Goal: Information Seeking & Learning: Learn about a topic

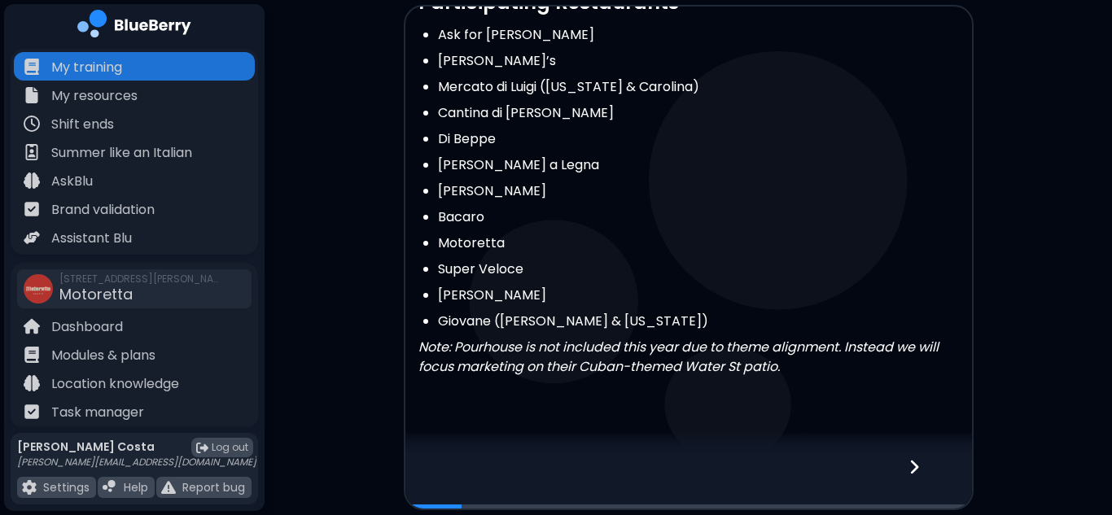
scroll to position [480, 0]
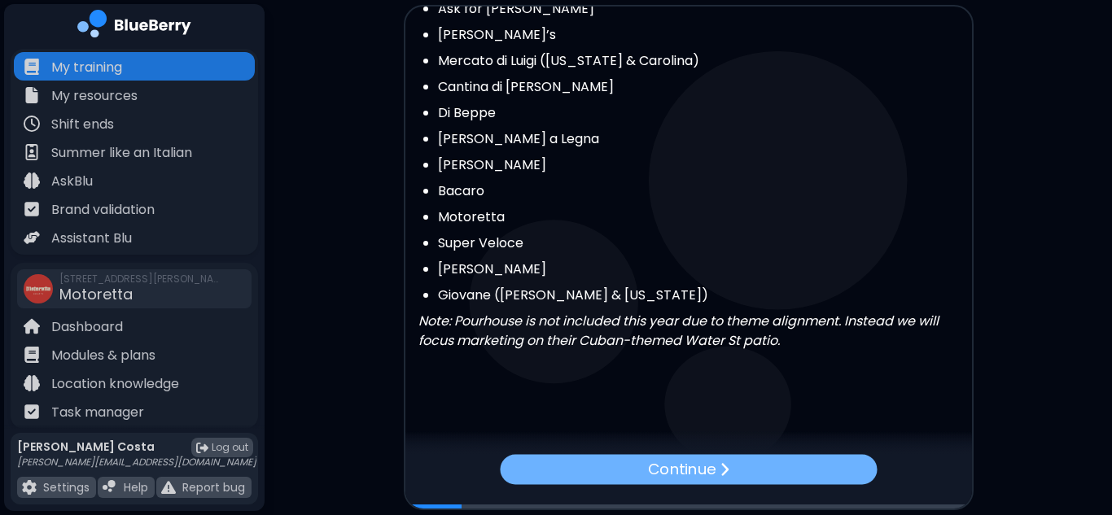
click at [711, 472] on p "Continue" at bounding box center [682, 470] width 68 height 24
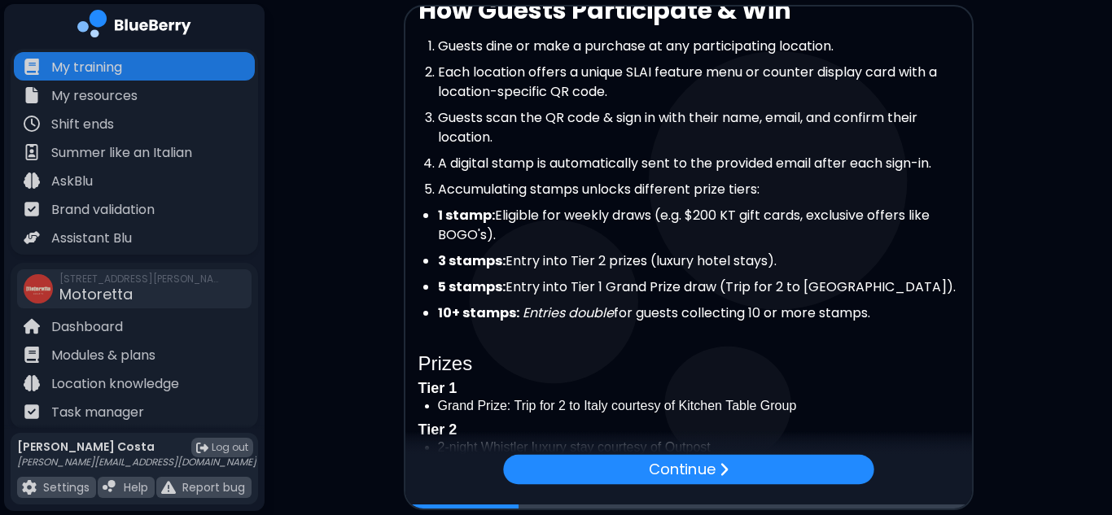
scroll to position [309, 0]
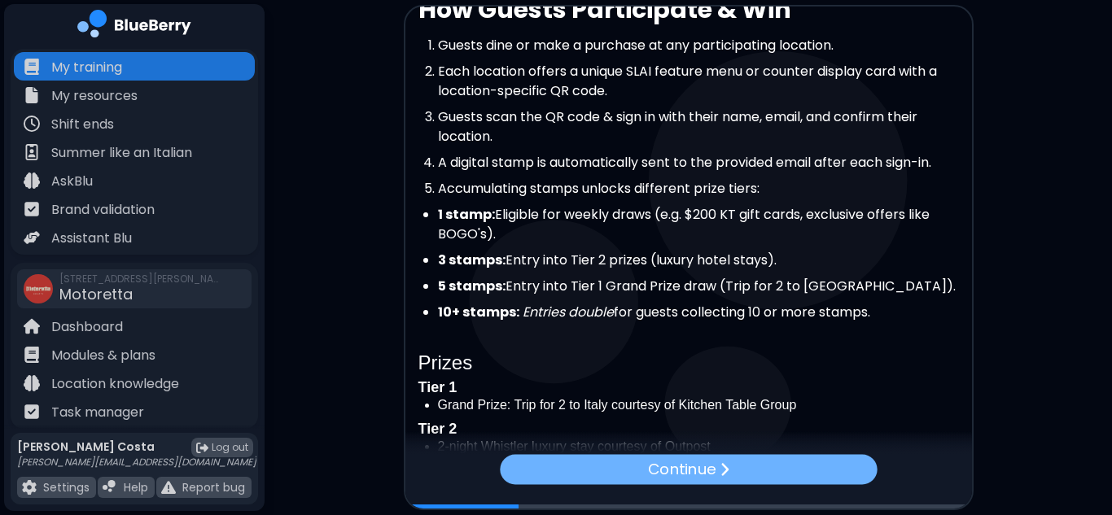
click at [790, 472] on div "Continue" at bounding box center [688, 469] width 377 height 30
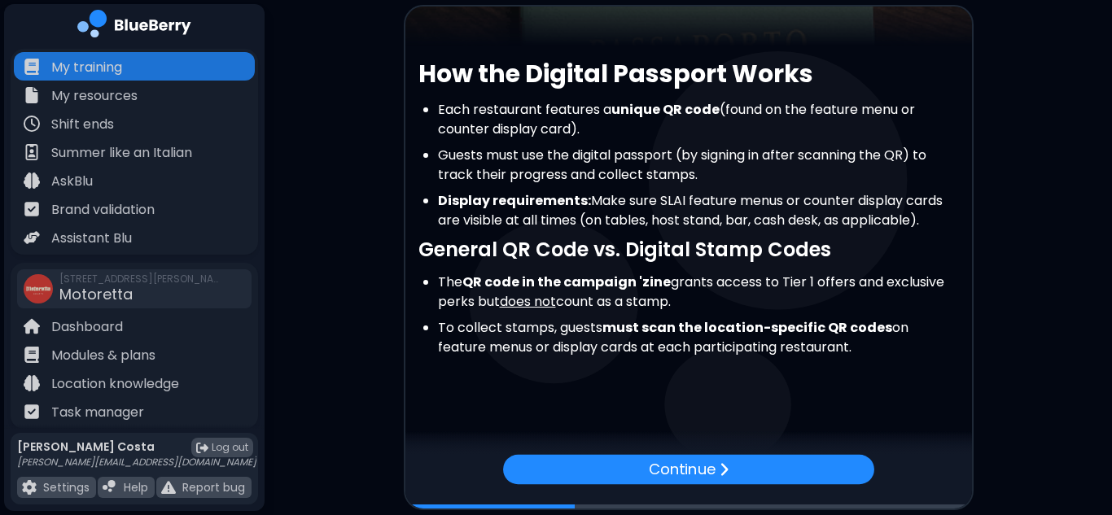
scroll to position [258, 0]
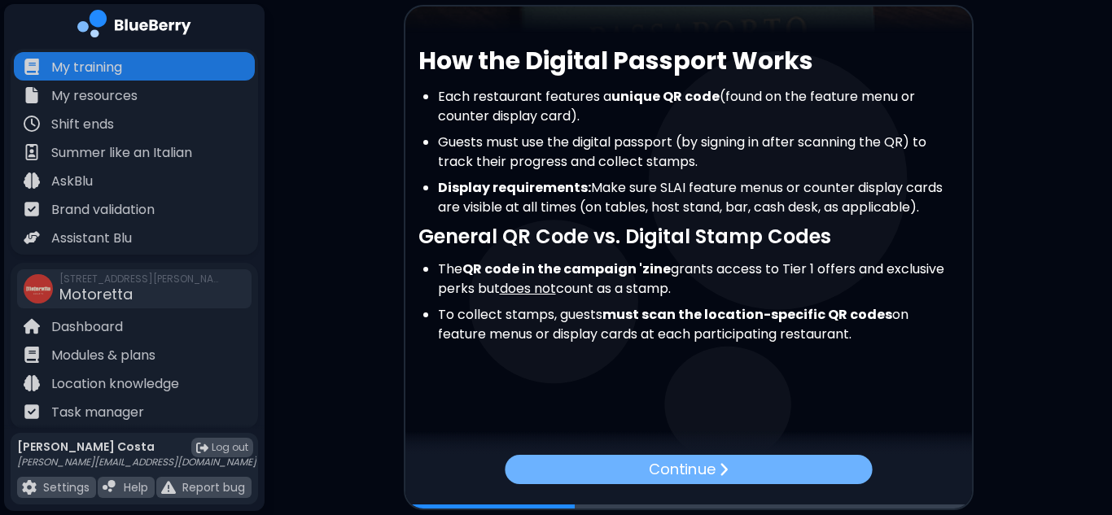
click at [795, 463] on div "Continue" at bounding box center [688, 469] width 367 height 29
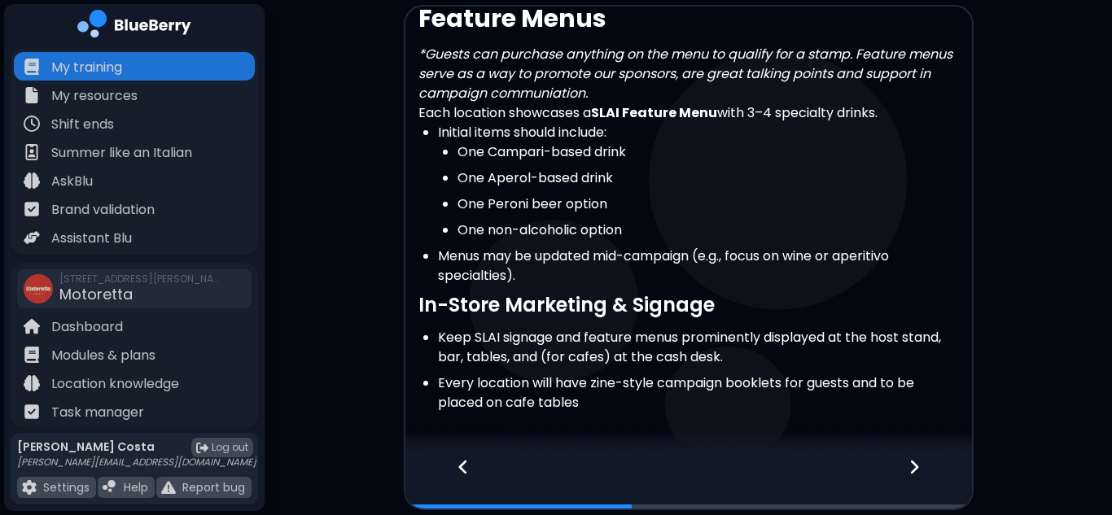
scroll to position [369, 0]
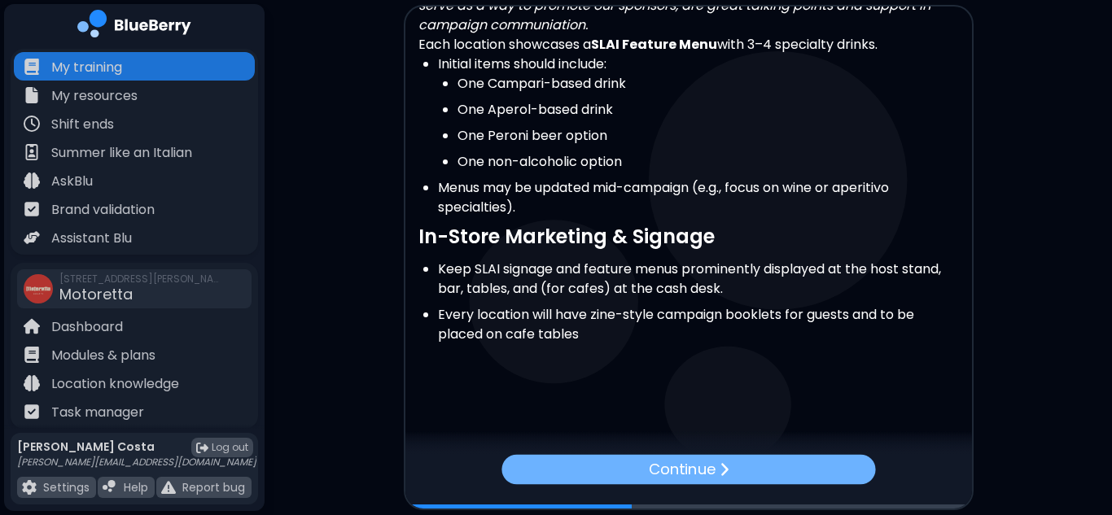
click at [805, 463] on div "Continue" at bounding box center [689, 469] width 374 height 30
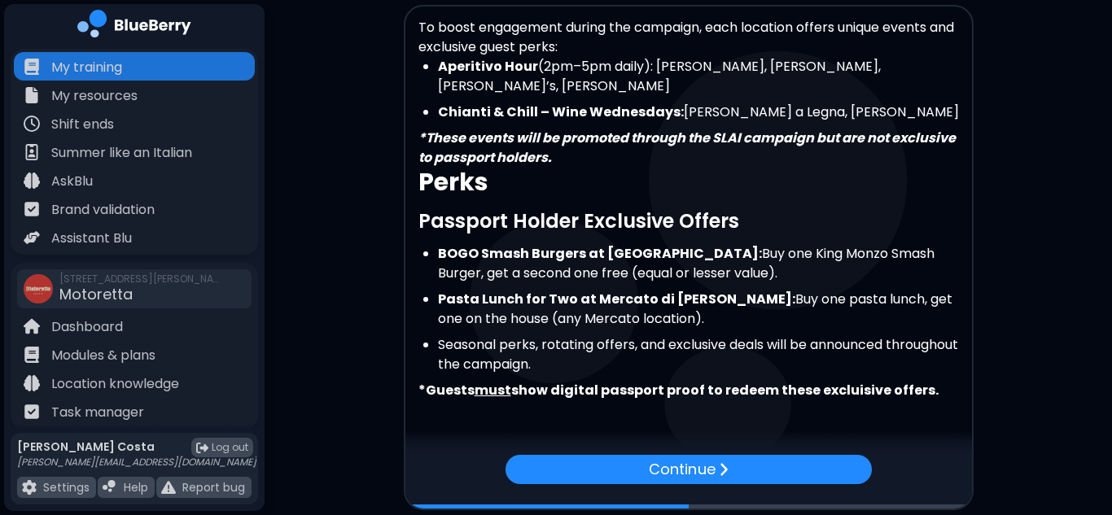
scroll to position [358, 0]
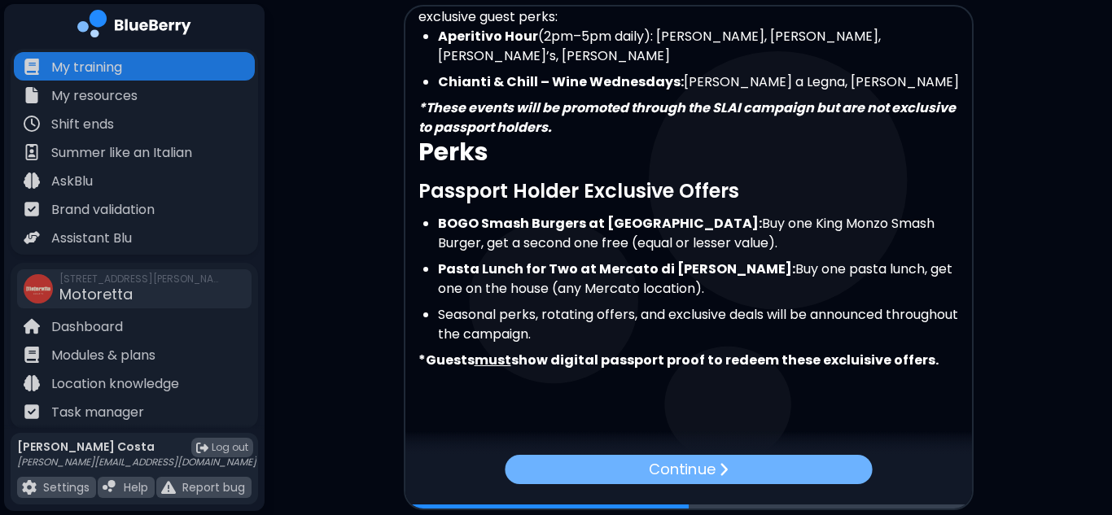
click at [752, 474] on div "Continue" at bounding box center [688, 469] width 367 height 29
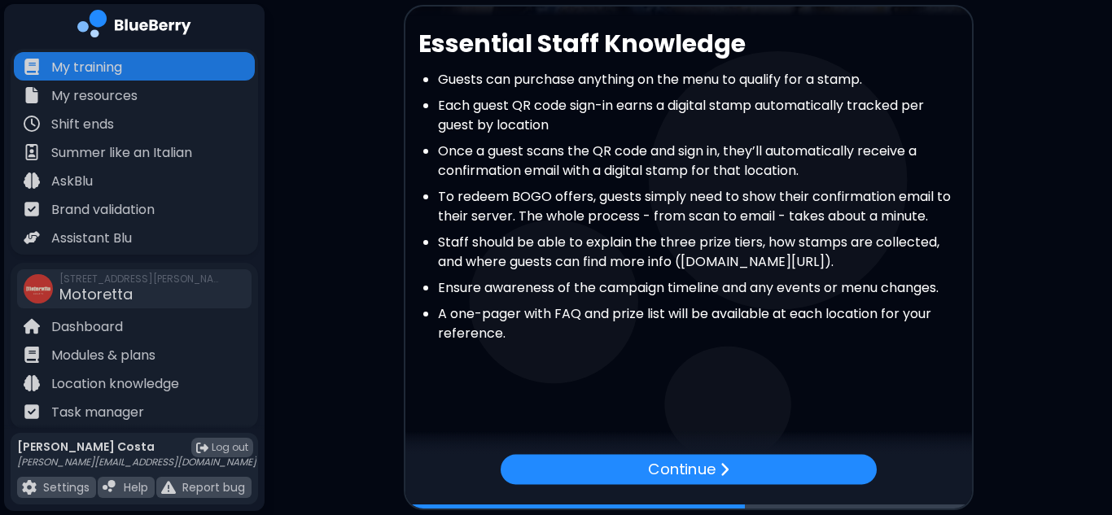
scroll to position [294, 0]
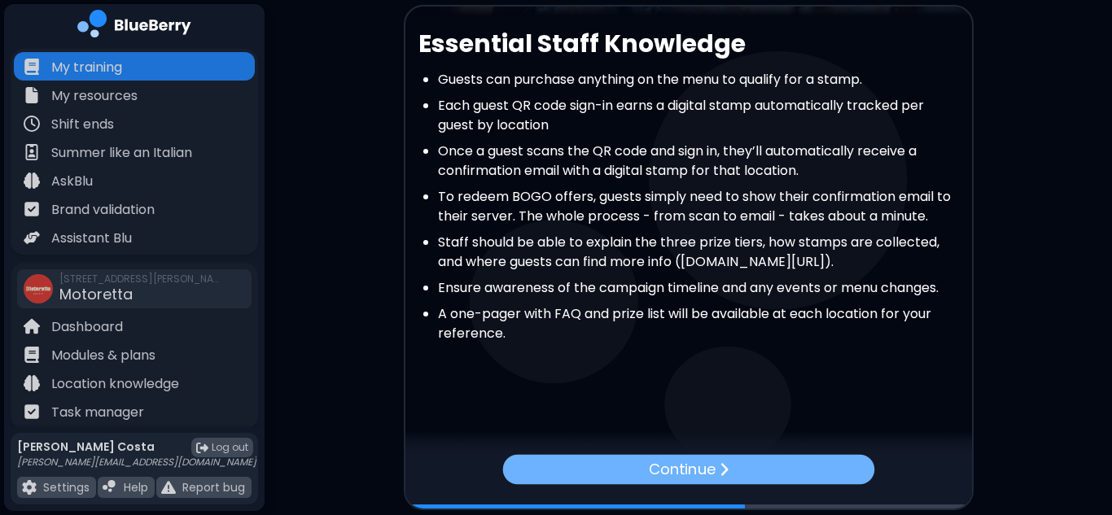
click at [740, 472] on div "Continue" at bounding box center [688, 469] width 372 height 30
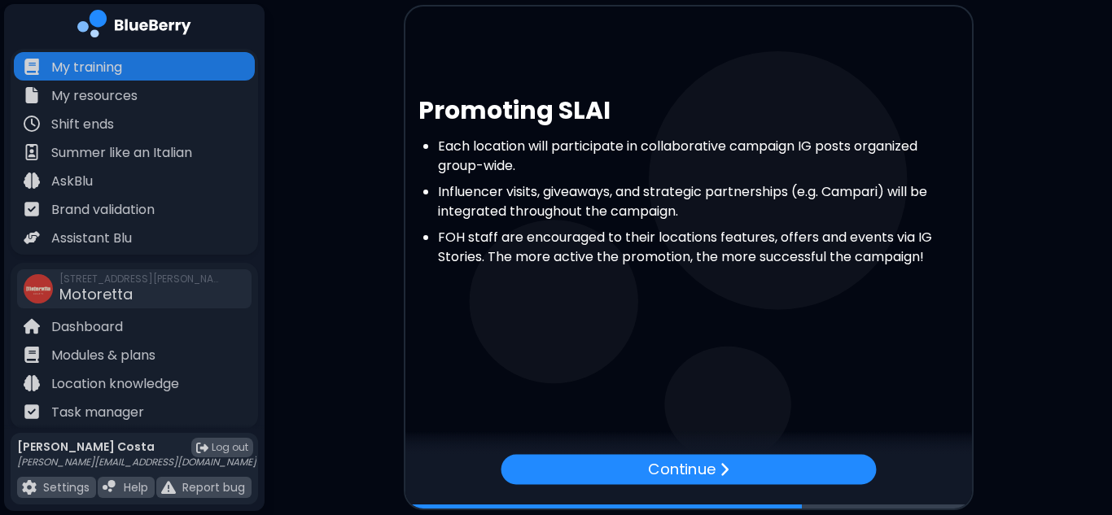
click at [740, 472] on div "Continue" at bounding box center [688, 469] width 375 height 30
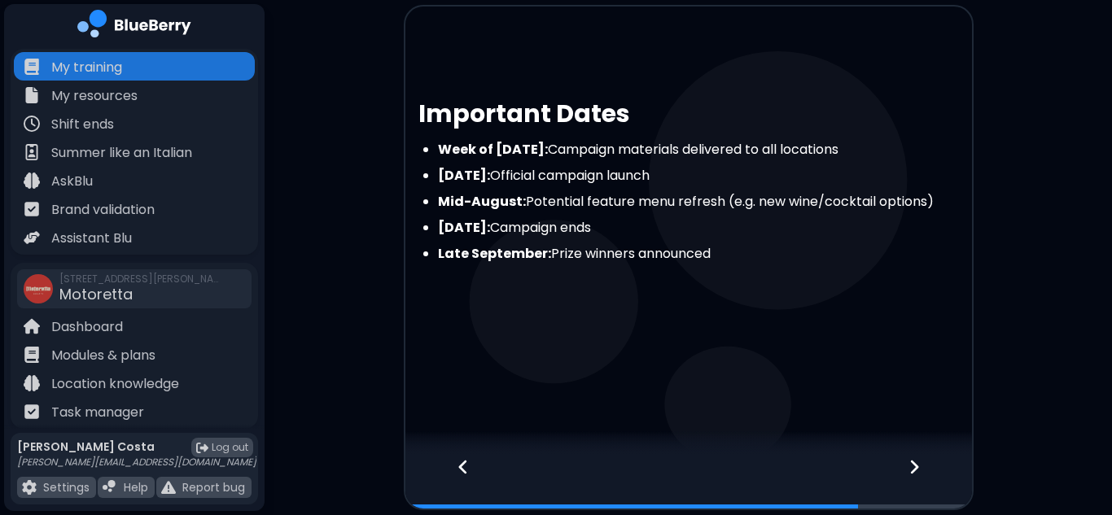
click at [897, 469] on div at bounding box center [924, 482] width 96 height 54
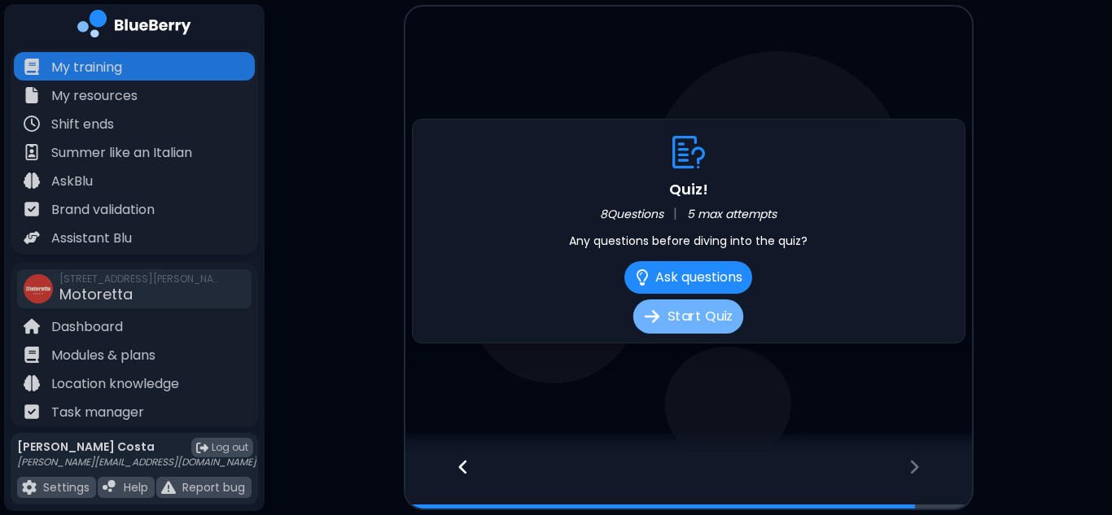
click at [719, 320] on button "Start Quiz" at bounding box center [689, 317] width 110 height 34
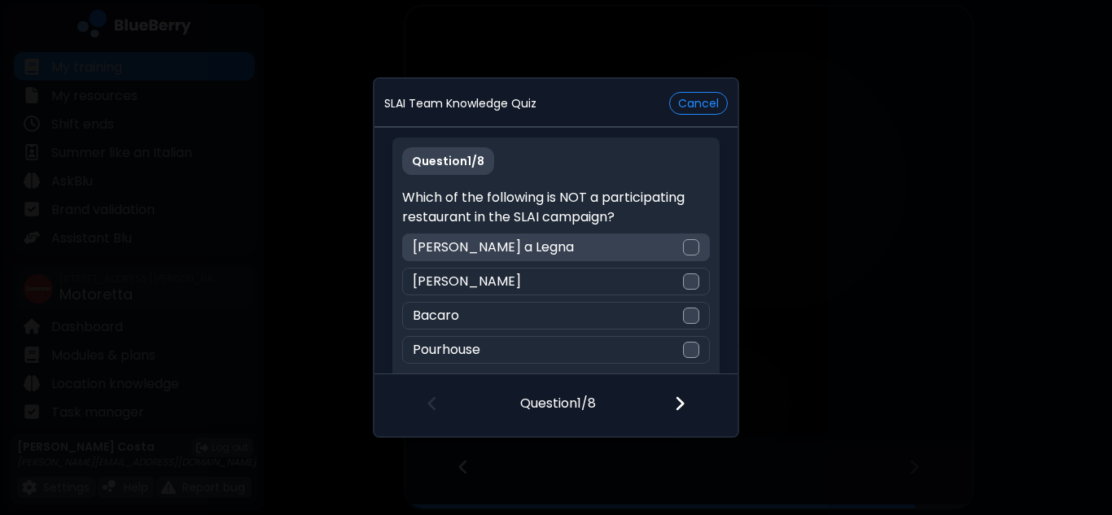
scroll to position [13, 0]
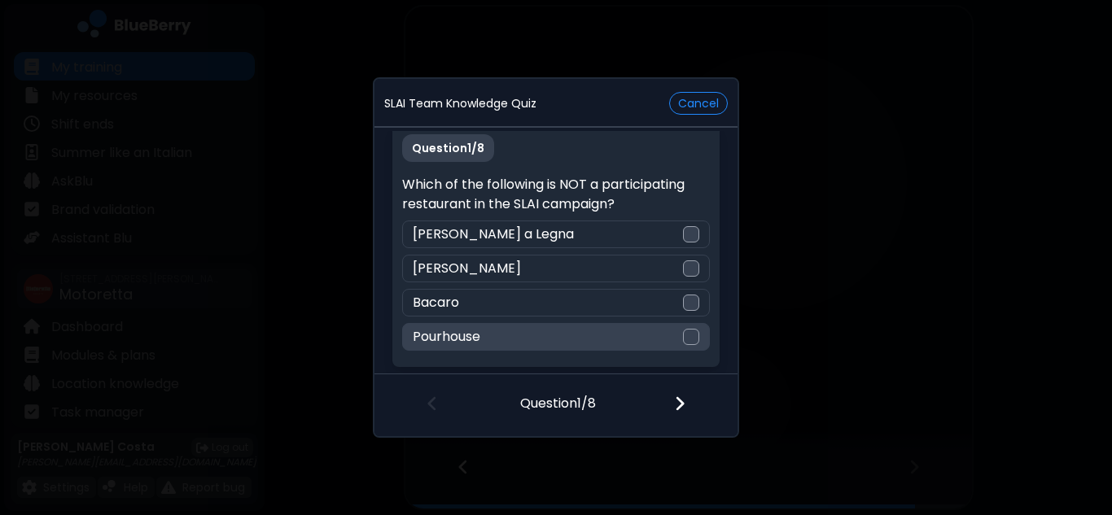
click at [695, 327] on div "Pourhouse" at bounding box center [555, 337] width 307 height 28
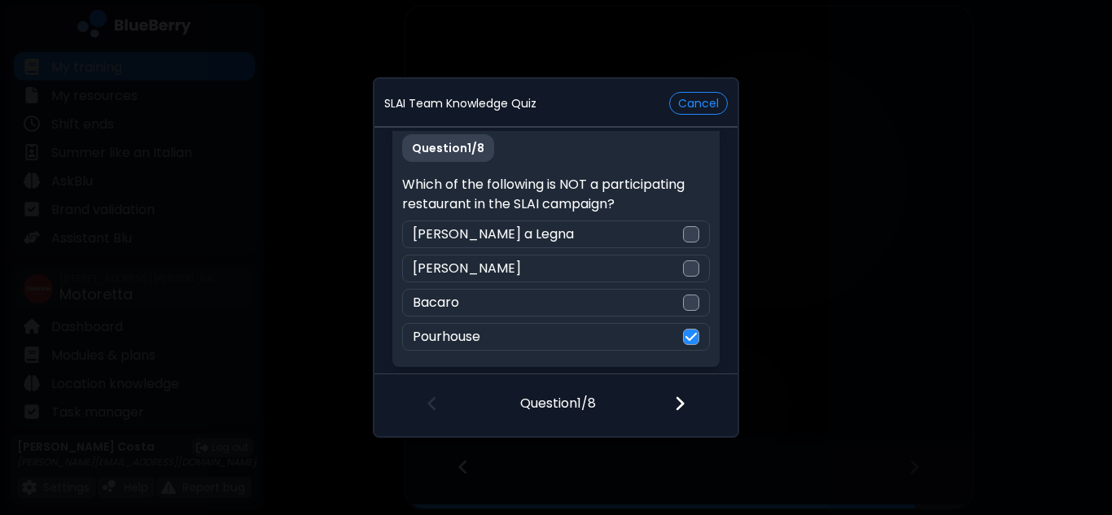
click at [691, 394] on div at bounding box center [690, 405] width 96 height 60
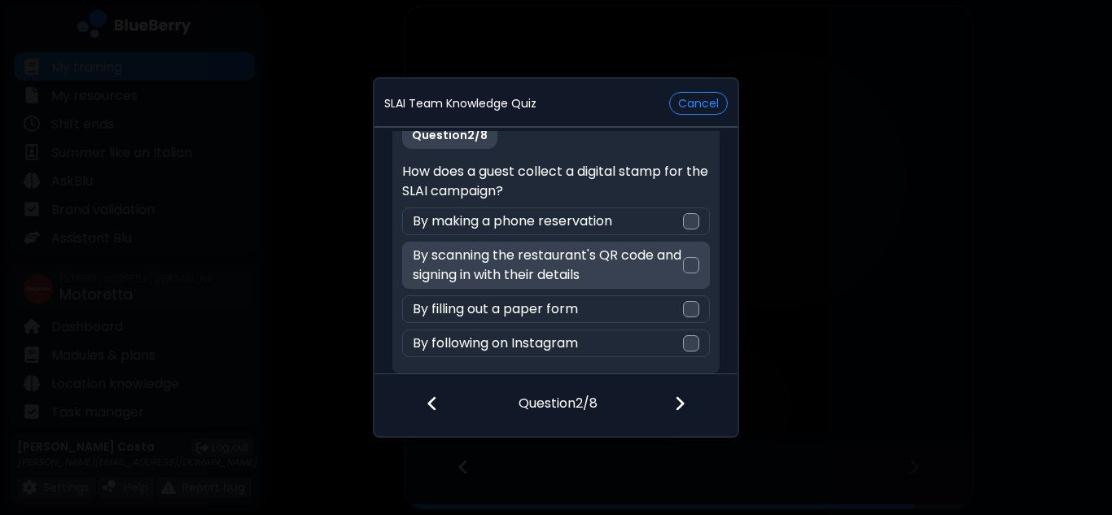
scroll to position [33, 0]
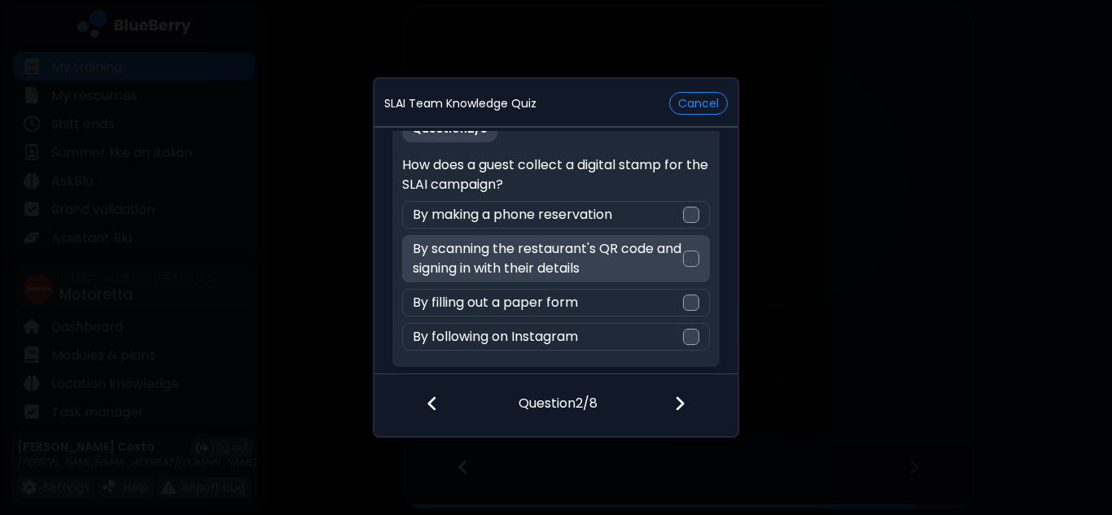
click at [683, 257] on div at bounding box center [691, 259] width 16 height 16
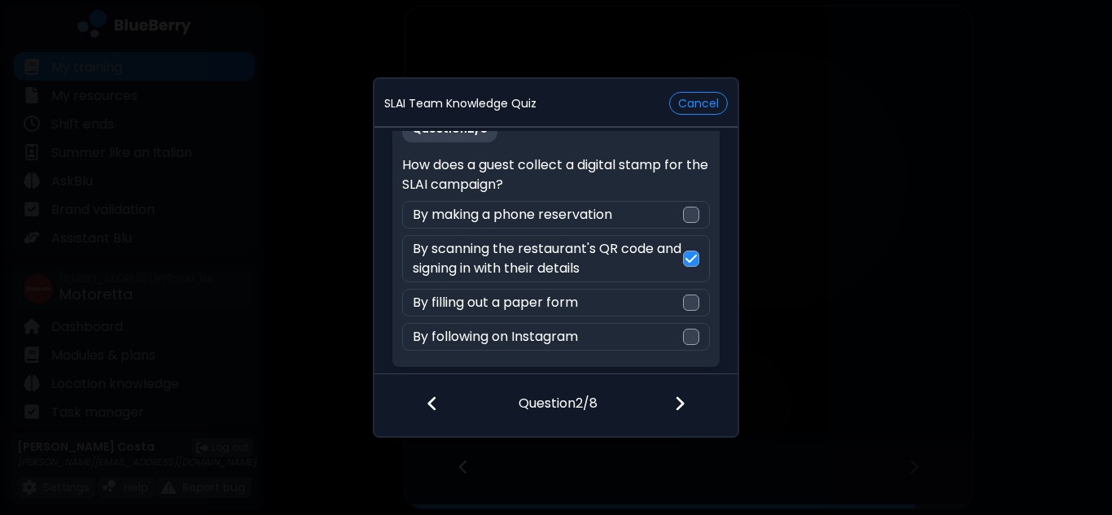
click at [682, 391] on div at bounding box center [690, 405] width 96 height 60
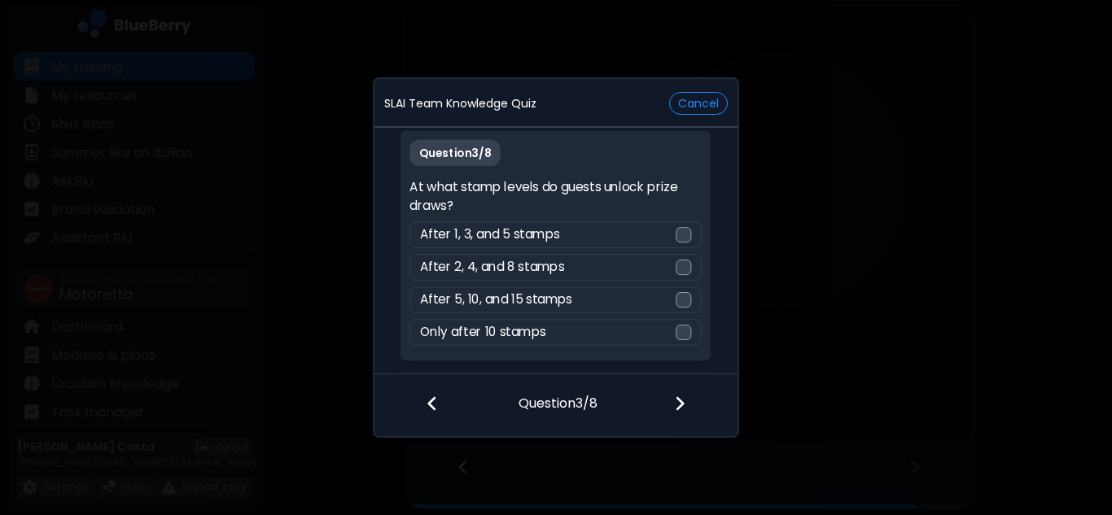
scroll to position [13, 0]
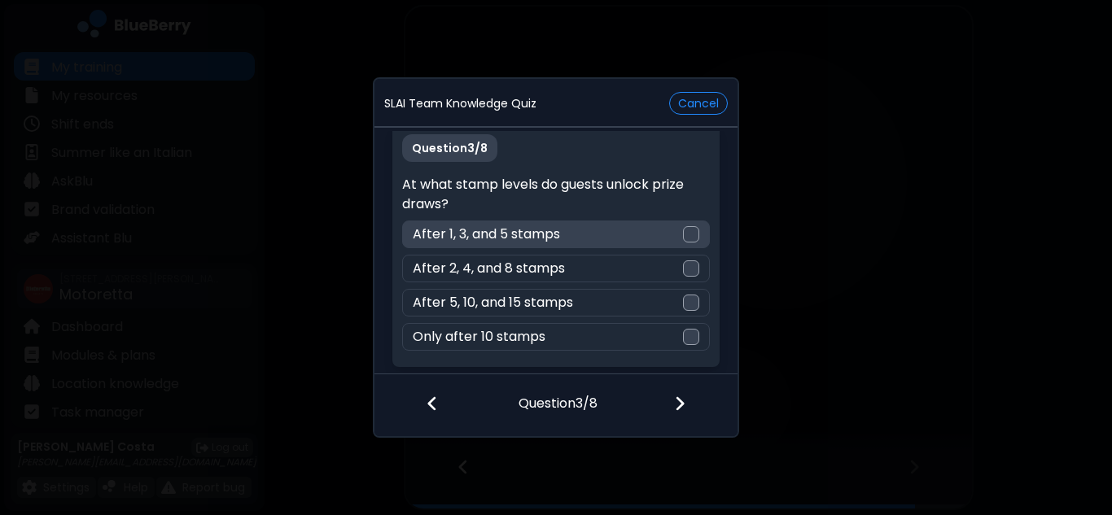
click at [685, 233] on div at bounding box center [691, 234] width 16 height 16
click at [688, 400] on div at bounding box center [690, 405] width 96 height 60
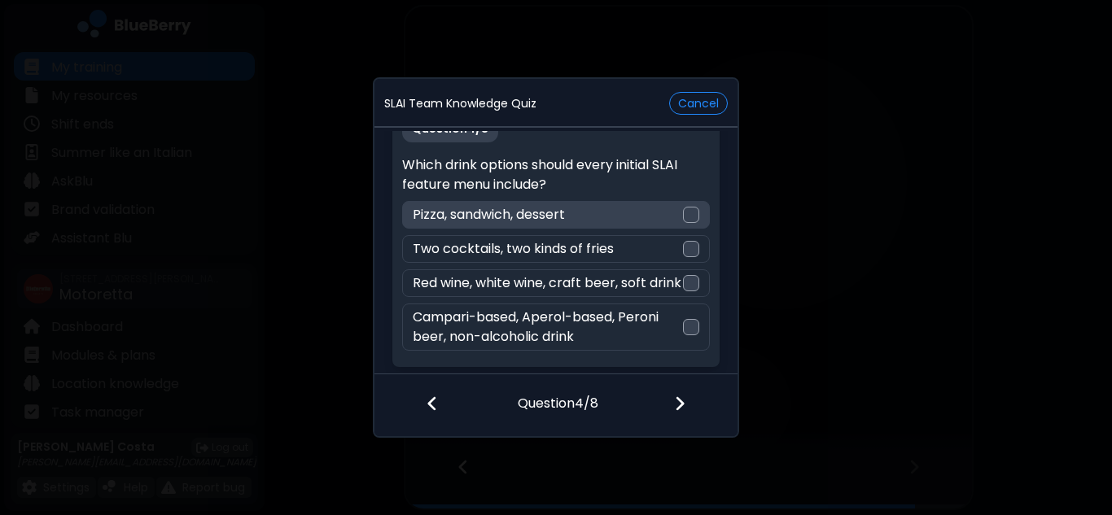
scroll to position [52, 0]
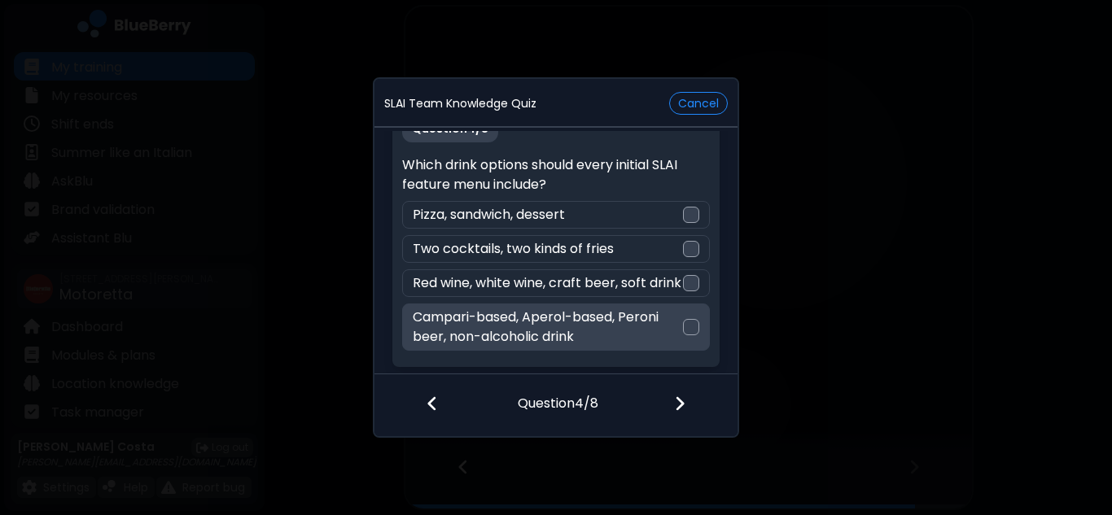
click at [673, 319] on p "Campari-based, Aperol-based, Peroni beer, non-alcoholic drink" at bounding box center [548, 327] width 270 height 39
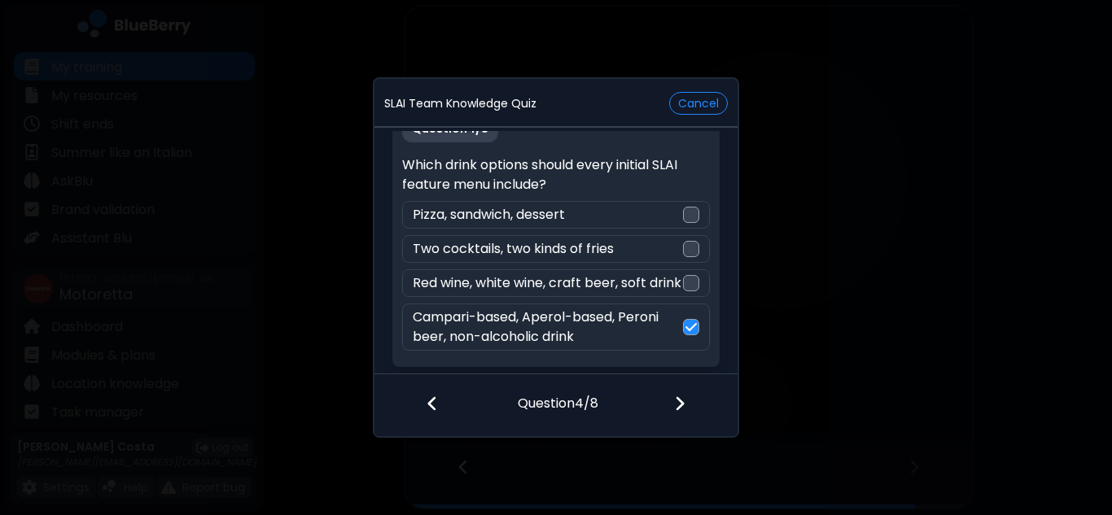
click at [673, 401] on div at bounding box center [690, 405] width 96 height 60
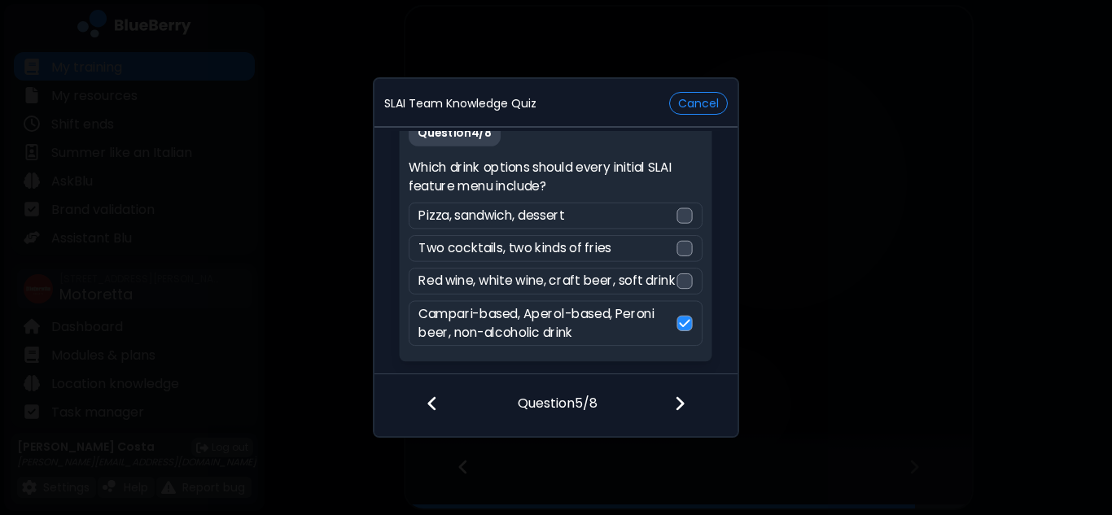
scroll to position [13, 0]
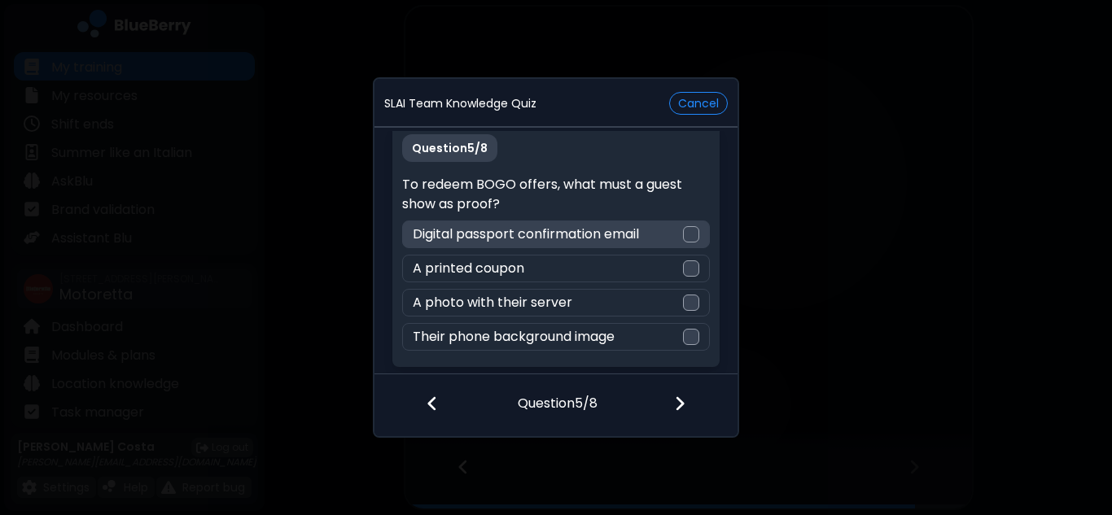
click at [618, 245] on div "Digital passport confirmation email" at bounding box center [555, 235] width 307 height 28
click at [682, 403] on img at bounding box center [679, 404] width 11 height 18
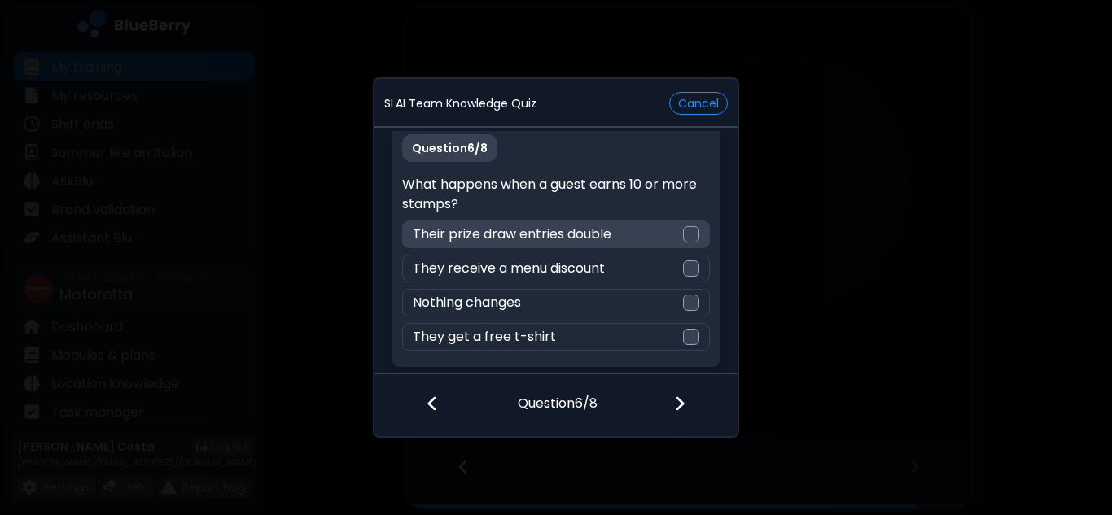
click at [691, 235] on div at bounding box center [691, 234] width 16 height 16
click at [691, 235] on img at bounding box center [691, 234] width 11 height 13
click at [717, 88] on div "SLAI Team Knowledge Quiz Cancel" at bounding box center [556, 104] width 363 height 36
click at [715, 92] on button "Cancel" at bounding box center [698, 103] width 59 height 23
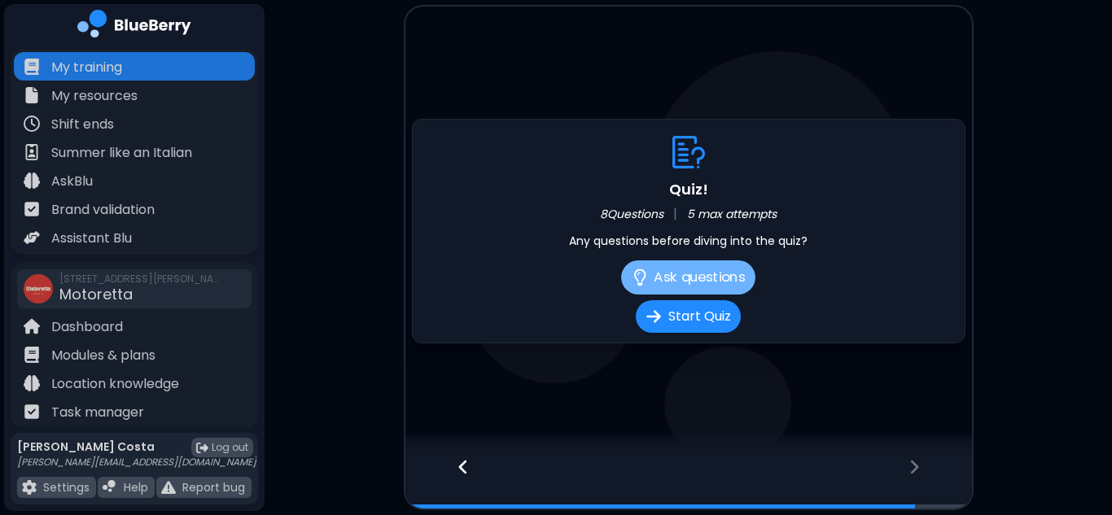
click at [720, 285] on button "Ask questions" at bounding box center [688, 278] width 134 height 34
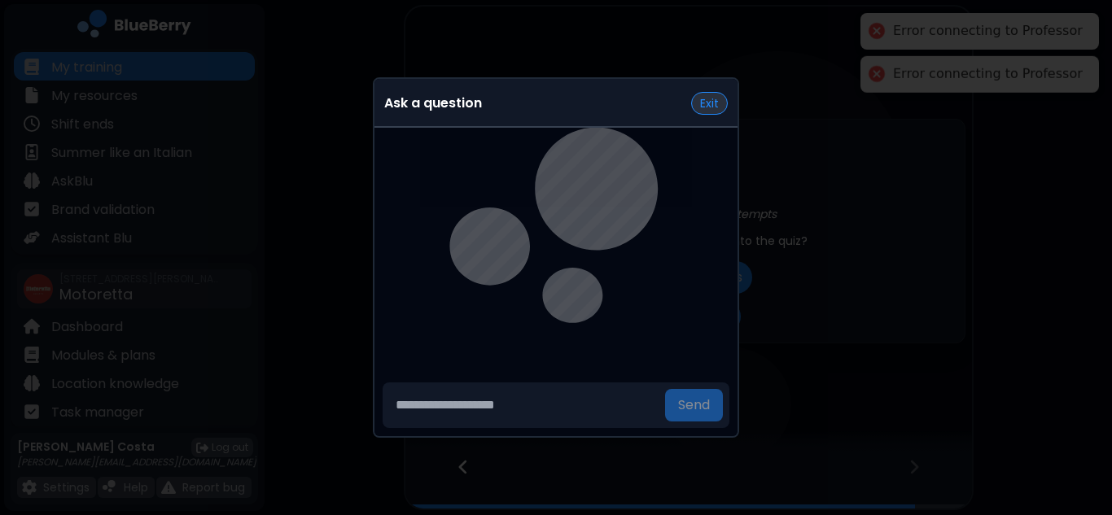
click at [718, 109] on button "Exit" at bounding box center [709, 103] width 37 height 23
